Goal: Task Accomplishment & Management: Complete application form

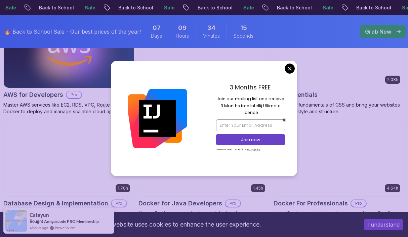
scroll to position [648, 0]
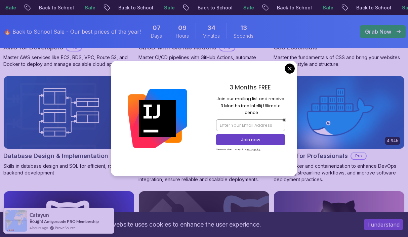
click at [381, 225] on button "I understand" at bounding box center [383, 224] width 39 height 11
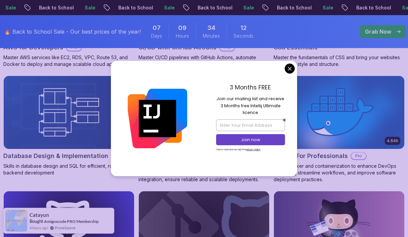
scroll to position [664, 0]
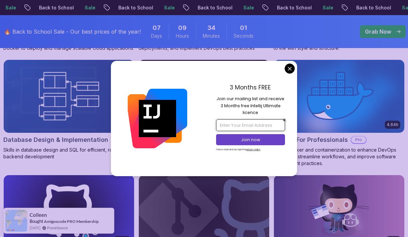
click at [254, 127] on input "email" at bounding box center [250, 124] width 68 height 11
type input "kaptendimas@gmail.com"
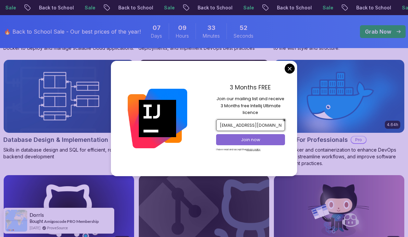
click at [260, 139] on p "Join now" at bounding box center [251, 140] width 56 height 6
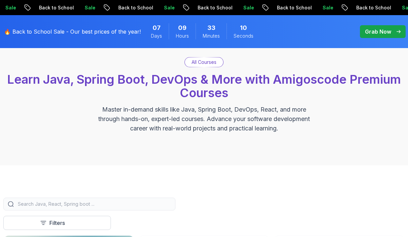
scroll to position [0, 0]
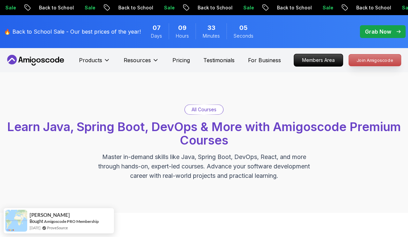
click at [374, 59] on p "Join Amigoscode" at bounding box center [375, 59] width 52 height 11
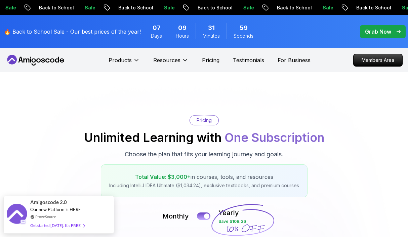
click at [372, 30] on p "Grab Now" at bounding box center [378, 32] width 26 height 8
click at [375, 32] on p "Grab Now" at bounding box center [378, 32] width 26 height 8
click at [397, 31] on icon "pre-order" at bounding box center [398, 31] width 4 height 3
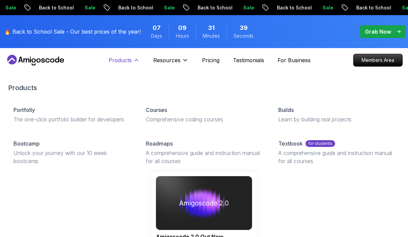
click at [125, 60] on p "Products" at bounding box center [119, 60] width 23 height 8
click at [137, 60] on icon at bounding box center [136, 60] width 7 height 7
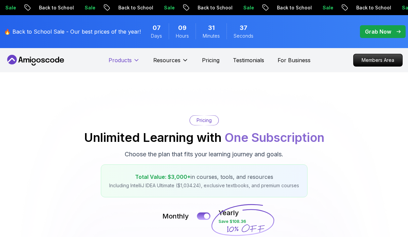
click at [137, 60] on icon at bounding box center [136, 60] width 7 height 7
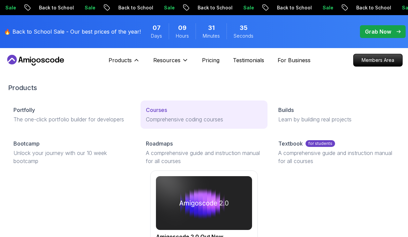
click at [158, 122] on p "Comprehensive coding courses" at bounding box center [204, 119] width 116 height 8
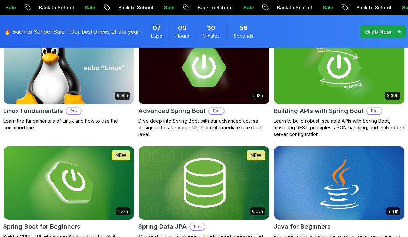
scroll to position [178, 0]
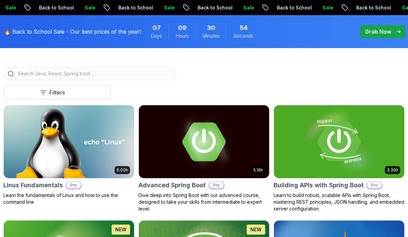
click at [94, 72] on input "search" at bounding box center [93, 73] width 154 height 7
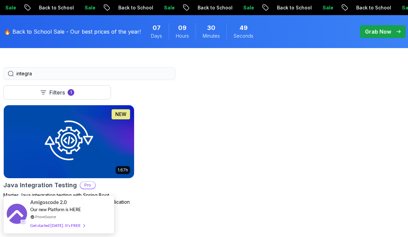
type input "integra"
click at [70, 146] on img at bounding box center [68, 141] width 137 height 77
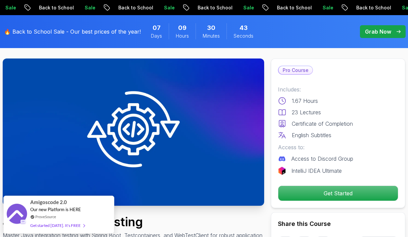
scroll to position [25, 0]
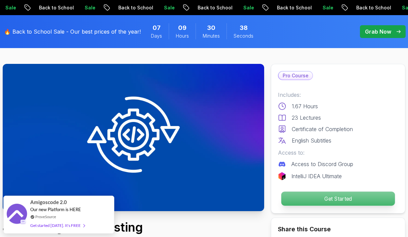
click at [326, 199] on p "Get Started" at bounding box center [337, 198] width 113 height 14
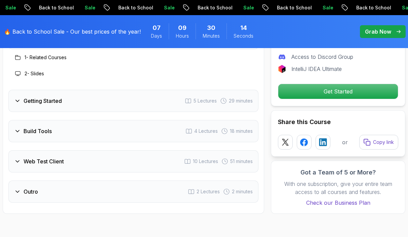
scroll to position [1251, 0]
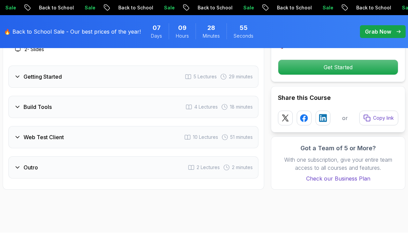
click at [378, 30] on p "Grab Now" at bounding box center [378, 32] width 26 height 8
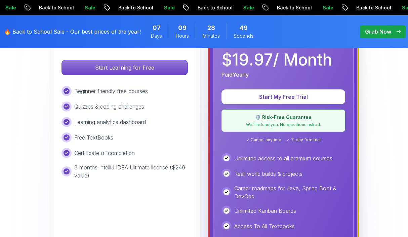
scroll to position [244, 0]
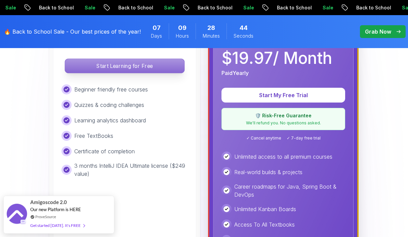
click at [120, 68] on p "Start Learning for Free" at bounding box center [124, 66] width 119 height 14
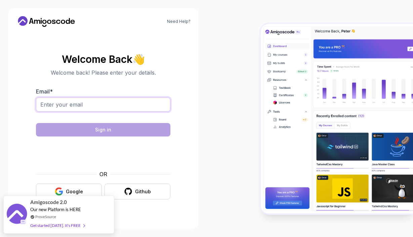
click at [87, 104] on input "Email *" at bounding box center [103, 104] width 134 height 14
type input "[EMAIL_ADDRESS][DOMAIN_NAME]"
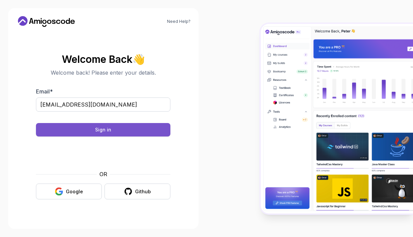
click at [122, 132] on button "Sign in" at bounding box center [103, 129] width 134 height 13
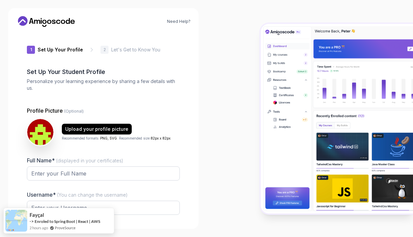
type input "luckywolfb5a96"
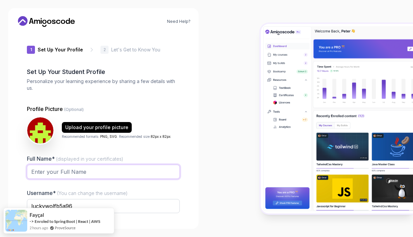
click at [69, 177] on input "Full Name* (displayed in your certificates)" at bounding box center [103, 172] width 153 height 14
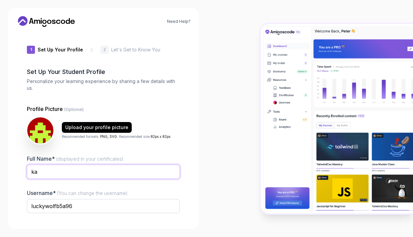
type input "k"
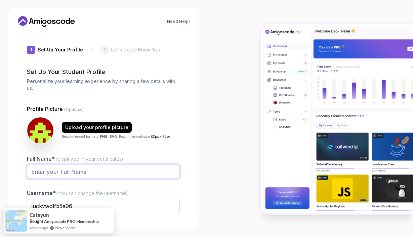
click at [91, 172] on input "Full Name* (displayed in your certificates)" at bounding box center [103, 172] width 153 height 14
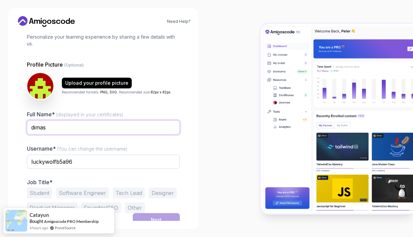
scroll to position [47, 0]
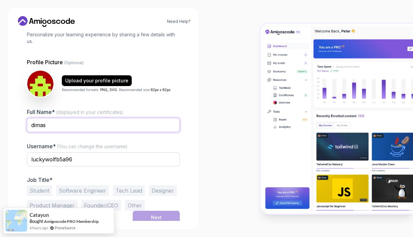
type input "dimas"
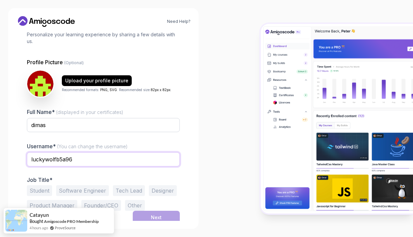
click at [86, 162] on input "luckywolfb5a96" at bounding box center [103, 159] width 153 height 14
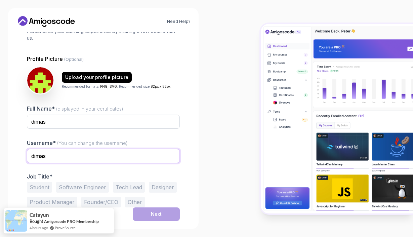
scroll to position [50, 0]
type input "dimas"
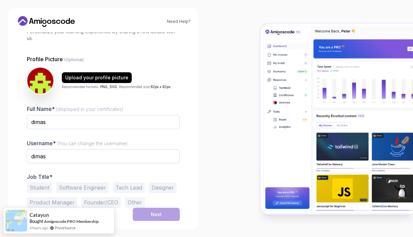
click at [86, 185] on button "Software Engineer" at bounding box center [82, 187] width 53 height 11
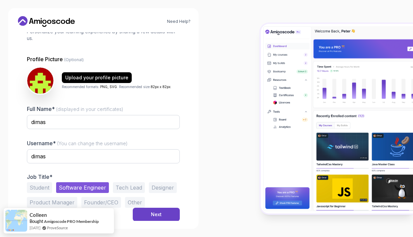
click at [128, 188] on button "Tech Lead" at bounding box center [129, 187] width 32 height 11
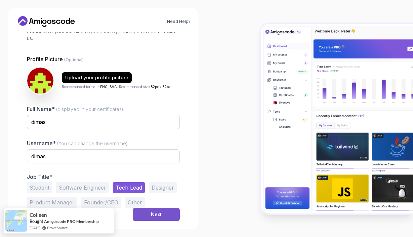
click at [148, 213] on button "Next" at bounding box center [156, 214] width 47 height 13
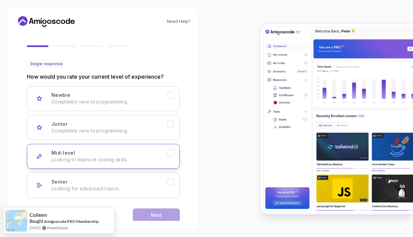
scroll to position [49, 0]
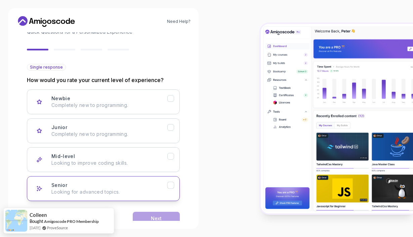
click at [170, 185] on icon "Senior" at bounding box center [170, 185] width 6 height 6
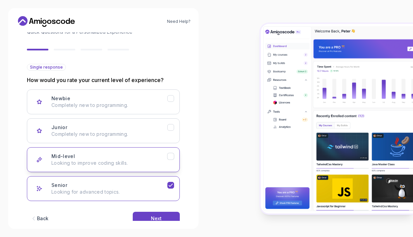
click at [173, 156] on icon "Mid-level" at bounding box center [170, 156] width 6 height 6
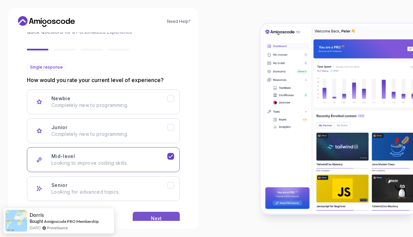
click at [155, 218] on div "Next" at bounding box center [156, 218] width 11 height 7
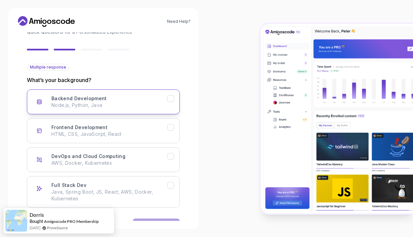
click at [172, 100] on icon "Backend Development" at bounding box center [170, 98] width 6 height 6
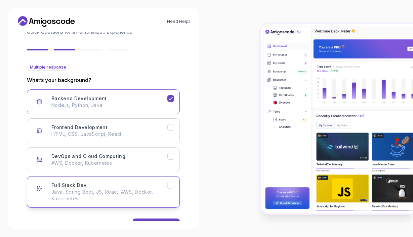
scroll to position [71, 0]
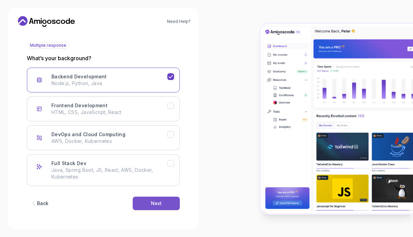
click at [153, 204] on div "Next" at bounding box center [156, 203] width 11 height 7
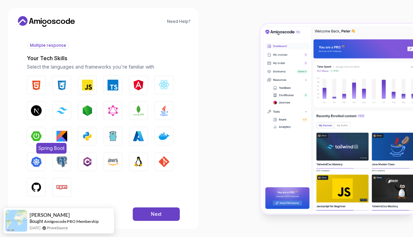
click at [32, 136] on img "button" at bounding box center [36, 136] width 11 height 11
click at [137, 82] on img "button" at bounding box center [138, 85] width 11 height 11
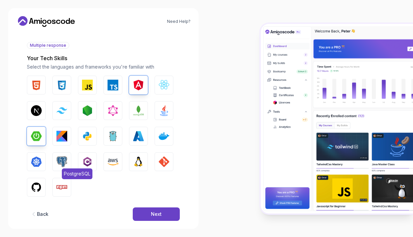
click at [64, 160] on img "button" at bounding box center [61, 161] width 11 height 11
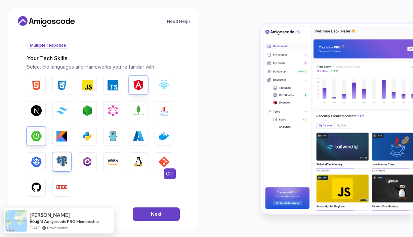
click at [165, 159] on img "button" at bounding box center [163, 161] width 11 height 11
click at [39, 164] on img "button" at bounding box center [36, 161] width 11 height 11
click at [160, 135] on img "button" at bounding box center [163, 136] width 11 height 11
click at [164, 110] on img "button" at bounding box center [163, 110] width 11 height 11
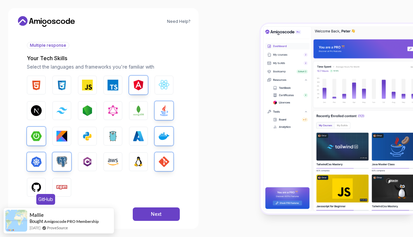
click at [38, 186] on img "button" at bounding box center [36, 187] width 11 height 11
click at [157, 213] on div "Next" at bounding box center [156, 214] width 11 height 7
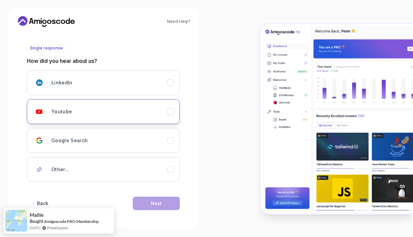
click at [170, 110] on icon "Youtube" at bounding box center [170, 111] width 6 height 6
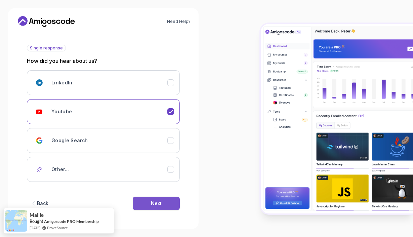
click at [152, 201] on div "Next" at bounding box center [156, 203] width 11 height 7
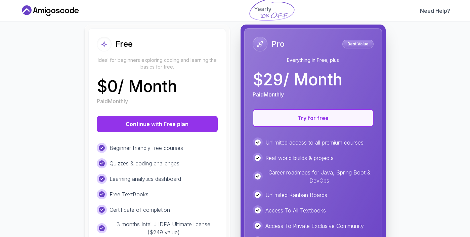
scroll to position [52, 0]
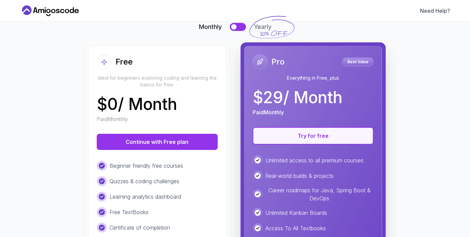
click at [310, 137] on button "Try for free" at bounding box center [313, 135] width 121 height 17
click at [306, 137] on button "Try for free" at bounding box center [313, 135] width 121 height 17
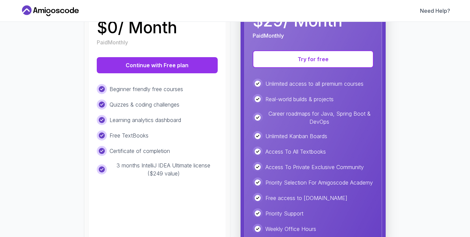
scroll to position [160, 0]
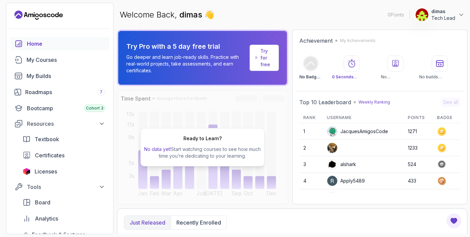
click at [442, 16] on p "Tech Lead" at bounding box center [443, 18] width 24 height 7
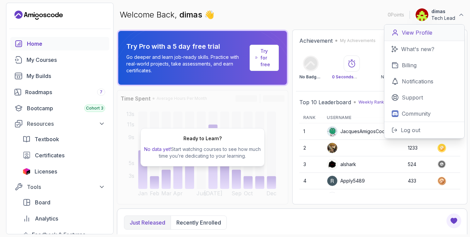
click at [418, 33] on p "View Profile" at bounding box center [417, 33] width 31 height 8
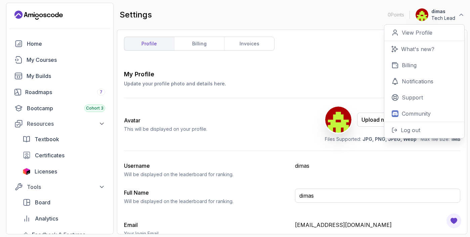
scroll to position [35, 0]
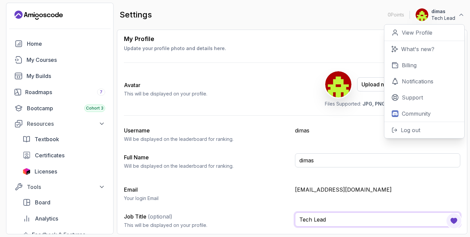
click at [339, 218] on input "Tech Lead" at bounding box center [378, 219] width 166 height 14
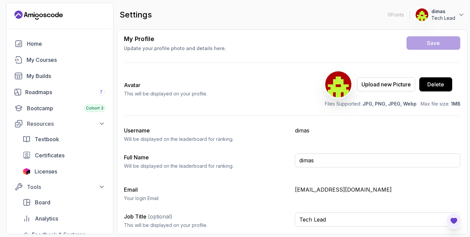
click at [450, 220] on icon "Open Feedback Button" at bounding box center [454, 221] width 8 height 8
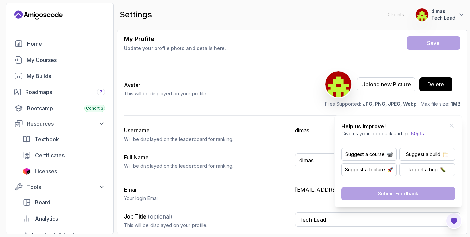
click at [319, 145] on div "My Profile Update your profile photo and details here. Save Avatar This will be…" at bounding box center [292, 133] width 336 height 199
click at [318, 144] on div "My Profile Update your profile photo and details here. Save Avatar This will be…" at bounding box center [292, 133] width 336 height 199
click at [449, 124] on icon "Close Feedback Widget" at bounding box center [451, 125] width 7 height 7
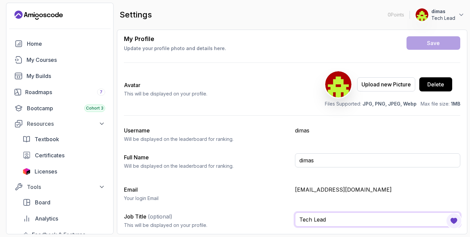
click at [344, 219] on input "Tech Lead" at bounding box center [378, 219] width 166 height 14
click at [428, 40] on div "Save" at bounding box center [433, 43] width 13 height 8
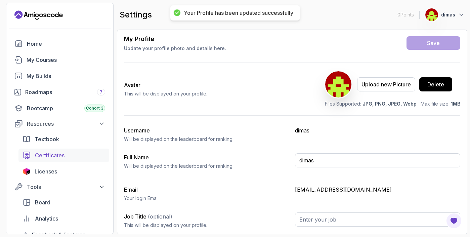
scroll to position [7, 0]
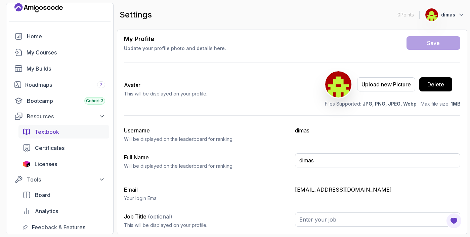
click at [54, 133] on span "Textbook" at bounding box center [47, 132] width 25 height 8
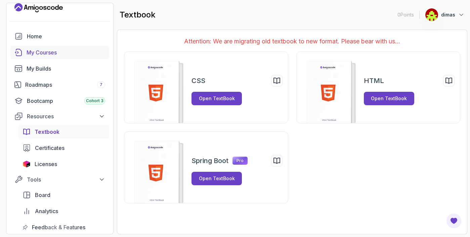
click at [40, 53] on div "My Courses" at bounding box center [66, 52] width 79 height 8
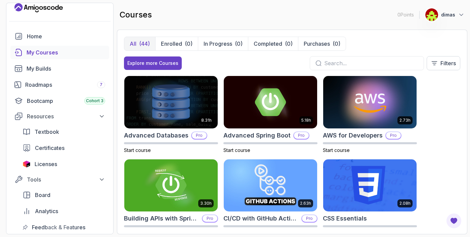
click at [364, 63] on input "text" at bounding box center [371, 63] width 94 height 8
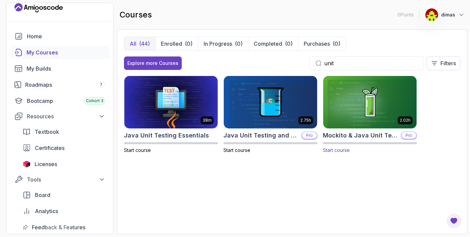
type input "unit"
click at [357, 113] on img at bounding box center [370, 102] width 98 height 55
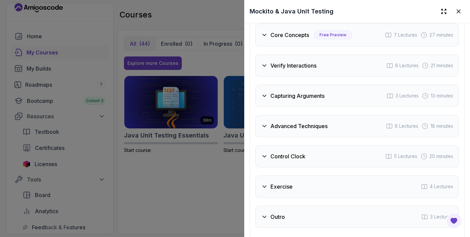
scroll to position [1369, 0]
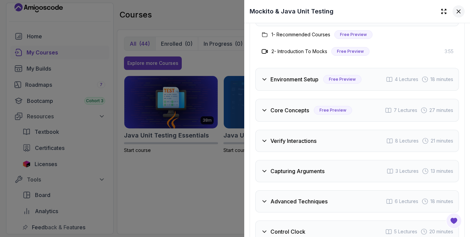
click at [455, 12] on icon at bounding box center [458, 11] width 7 height 7
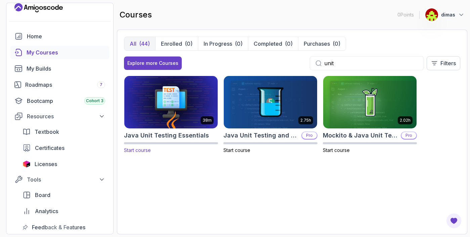
click at [186, 112] on img at bounding box center [171, 102] width 98 height 55
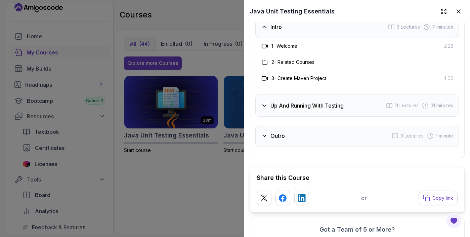
scroll to position [1029, 0]
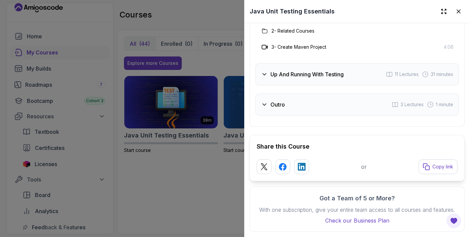
click at [263, 74] on icon at bounding box center [264, 75] width 3 height 2
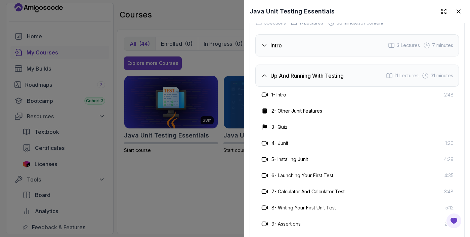
scroll to position [953, 0]
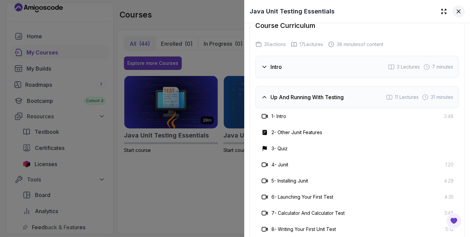
click at [455, 13] on icon at bounding box center [458, 11] width 7 height 7
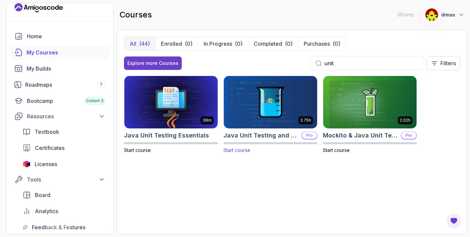
click at [262, 111] on img at bounding box center [270, 102] width 98 height 55
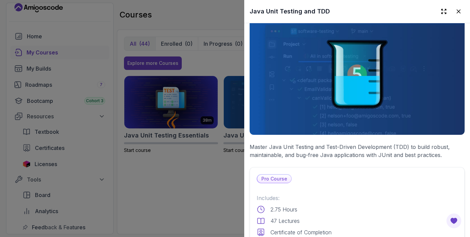
scroll to position [0, 0]
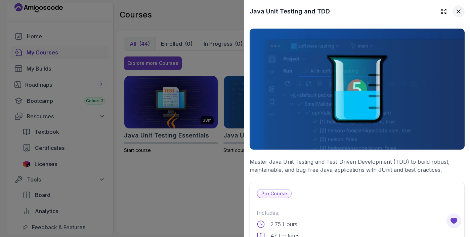
click at [455, 13] on icon at bounding box center [458, 11] width 7 height 7
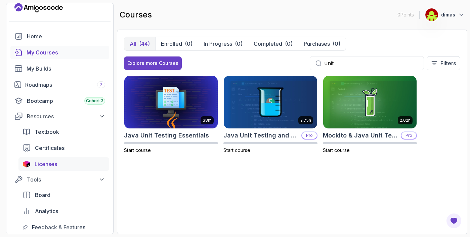
click at [38, 162] on span "Licenses" at bounding box center [46, 164] width 22 height 8
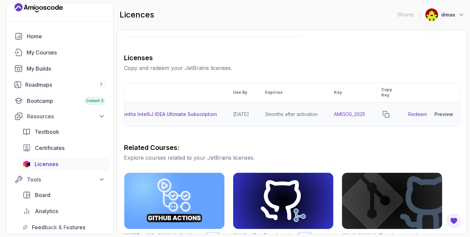
scroll to position [0, 42]
click at [413, 113] on link "Redeem" at bounding box center [412, 114] width 19 height 7
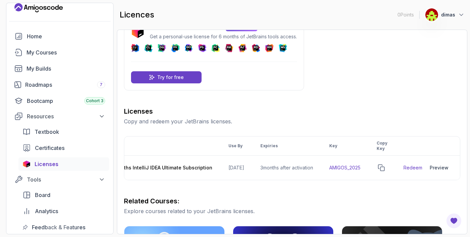
scroll to position [0, 0]
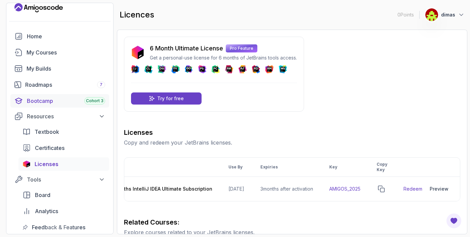
click at [67, 101] on div "Bootcamp Cohort 3" at bounding box center [66, 101] width 78 height 8
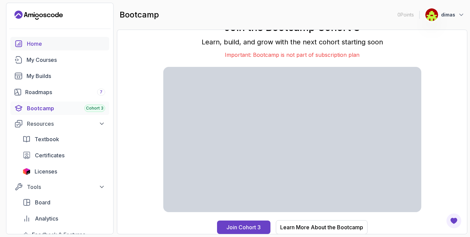
click at [38, 46] on div "Home" at bounding box center [66, 44] width 78 height 8
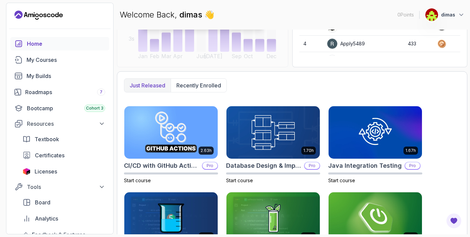
scroll to position [113, 0]
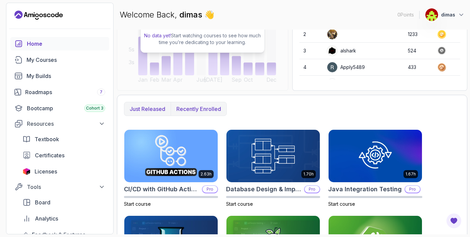
click at [197, 105] on p "Recently enrolled" at bounding box center [198, 109] width 45 height 8
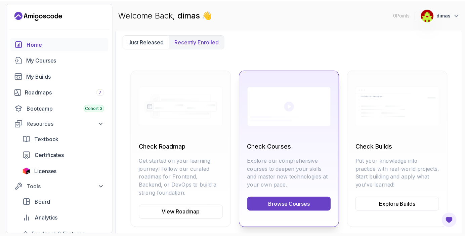
scroll to position [190, 0]
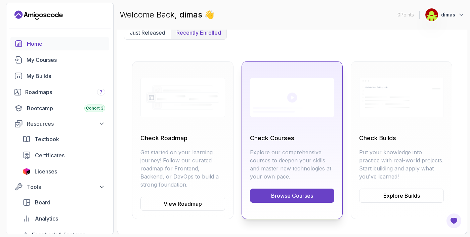
click at [281, 194] on link "Browse Courses" at bounding box center [292, 195] width 85 height 14
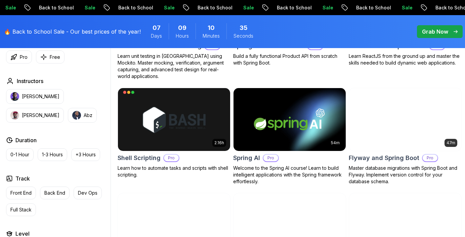
scroll to position [1388, 0]
